Goal: Communication & Community: Answer question/provide support

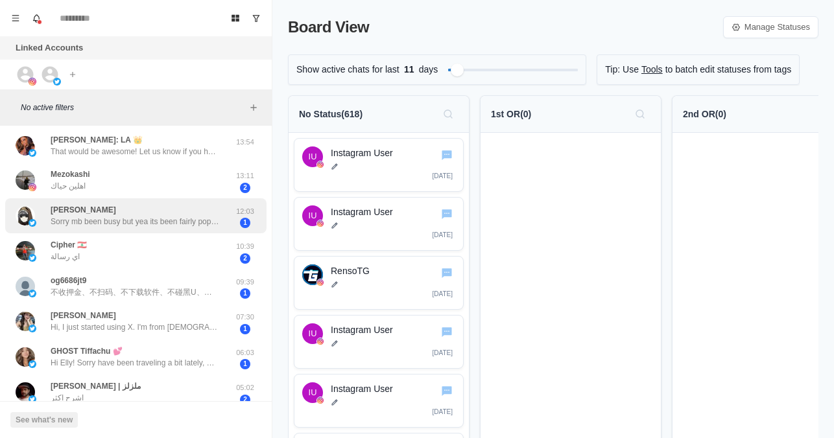
scroll to position [139, 0]
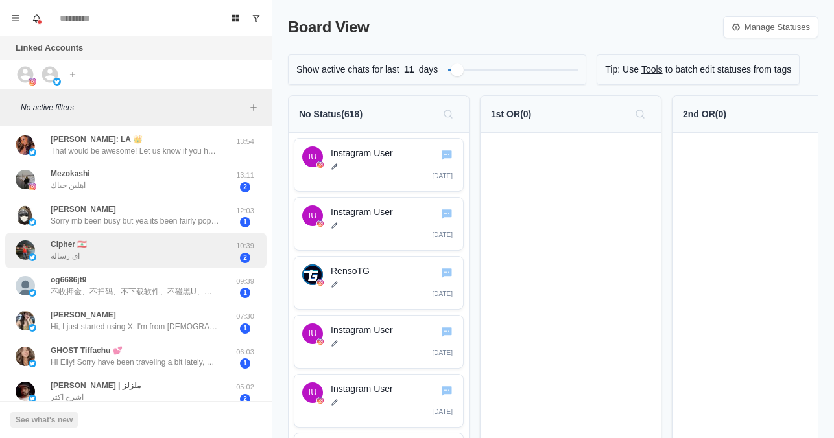
click at [126, 256] on div "Cipher 🇱🇧 اي رسالة" at bounding box center [122, 250] width 213 height 25
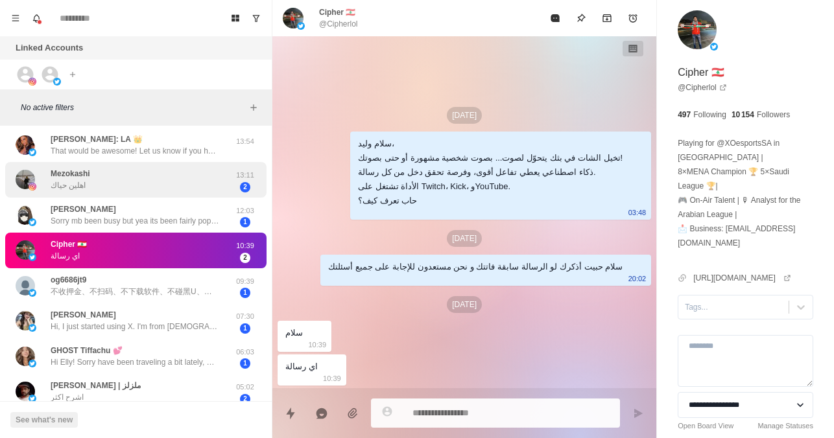
click at [125, 173] on div "Mezokashi اهلين حياك" at bounding box center [122, 179] width 213 height 25
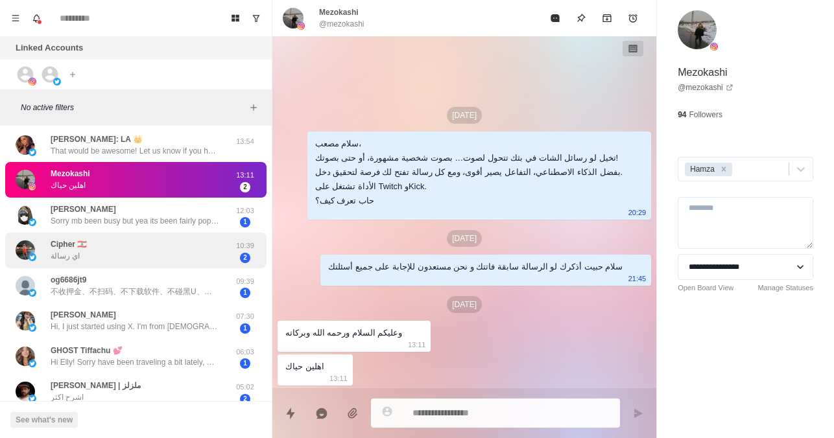
click at [155, 259] on div "Cipher 🇱🇧 اي رسالة" at bounding box center [122, 250] width 213 height 25
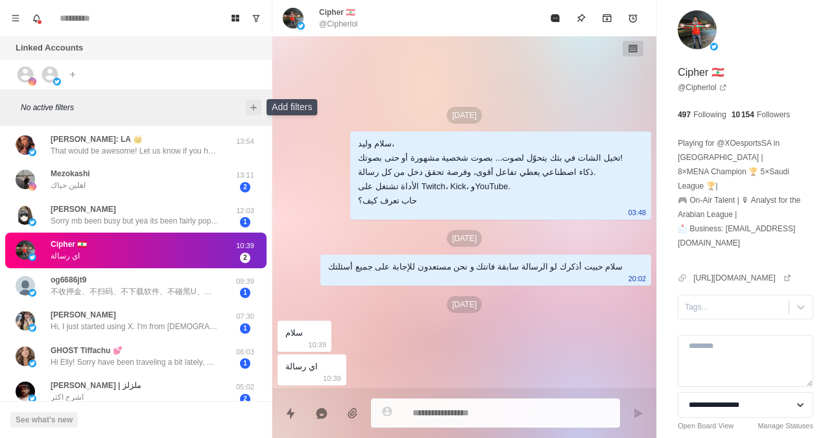
click at [253, 111] on icon "Add filters" at bounding box center [253, 107] width 10 height 10
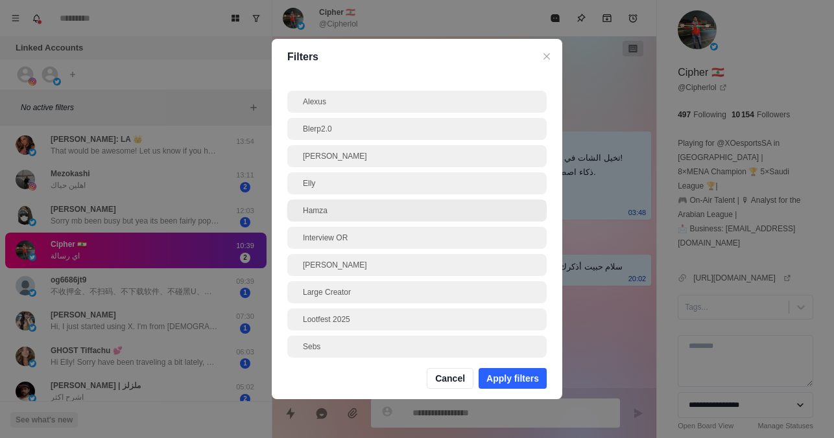
drag, startPoint x: 326, startPoint y: 221, endPoint x: 326, endPoint y: 213, distance: 7.8
click at [326, 218] on div "Hamza" at bounding box center [416, 211] width 259 height 22
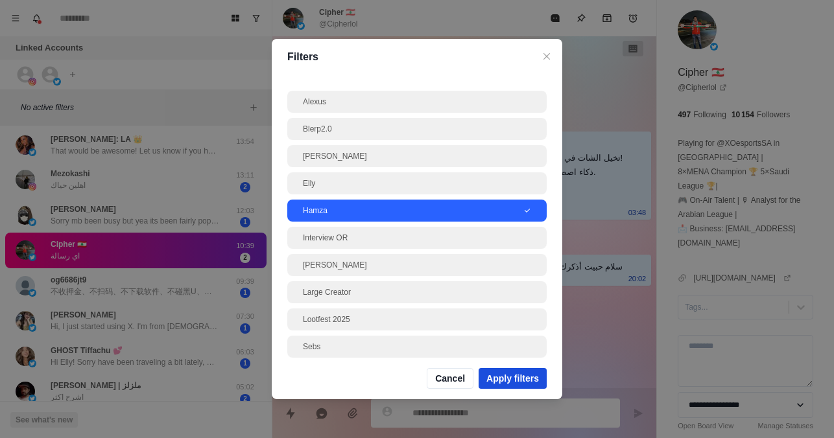
click at [512, 382] on button "Apply filters" at bounding box center [513, 378] width 68 height 21
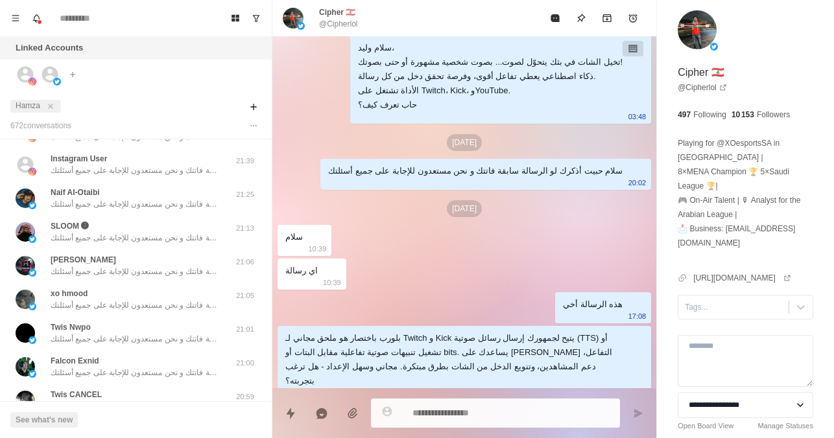
scroll to position [0, 0]
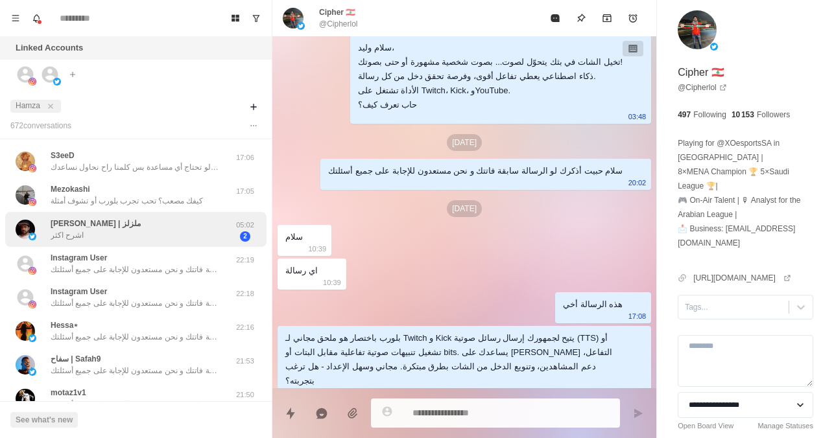
click at [178, 220] on div "[PERSON_NAME] | ملزلز اشرح [PERSON_NAME]" at bounding box center [122, 229] width 213 height 25
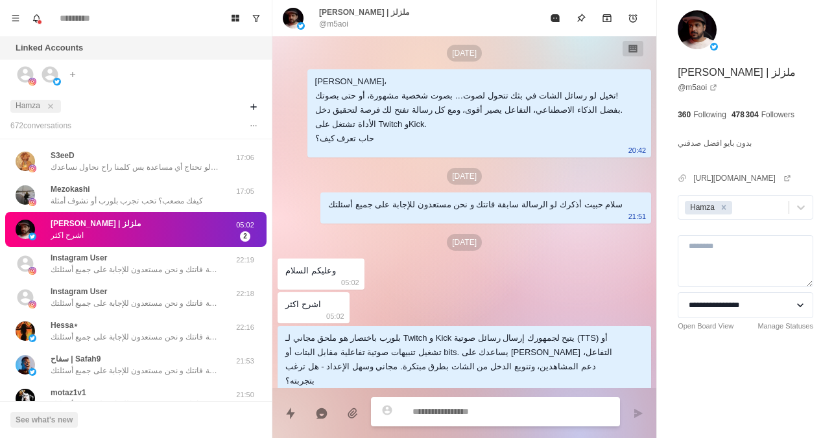
scroll to position [43, 0]
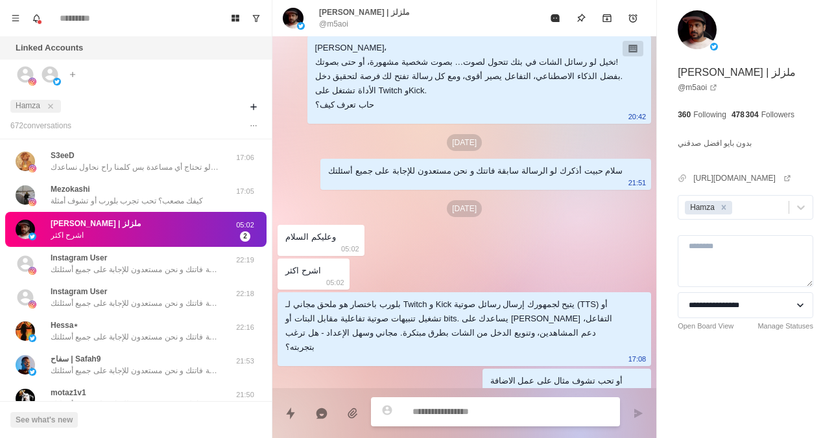
type textarea "*"
